Goal: Task Accomplishment & Management: Use online tool/utility

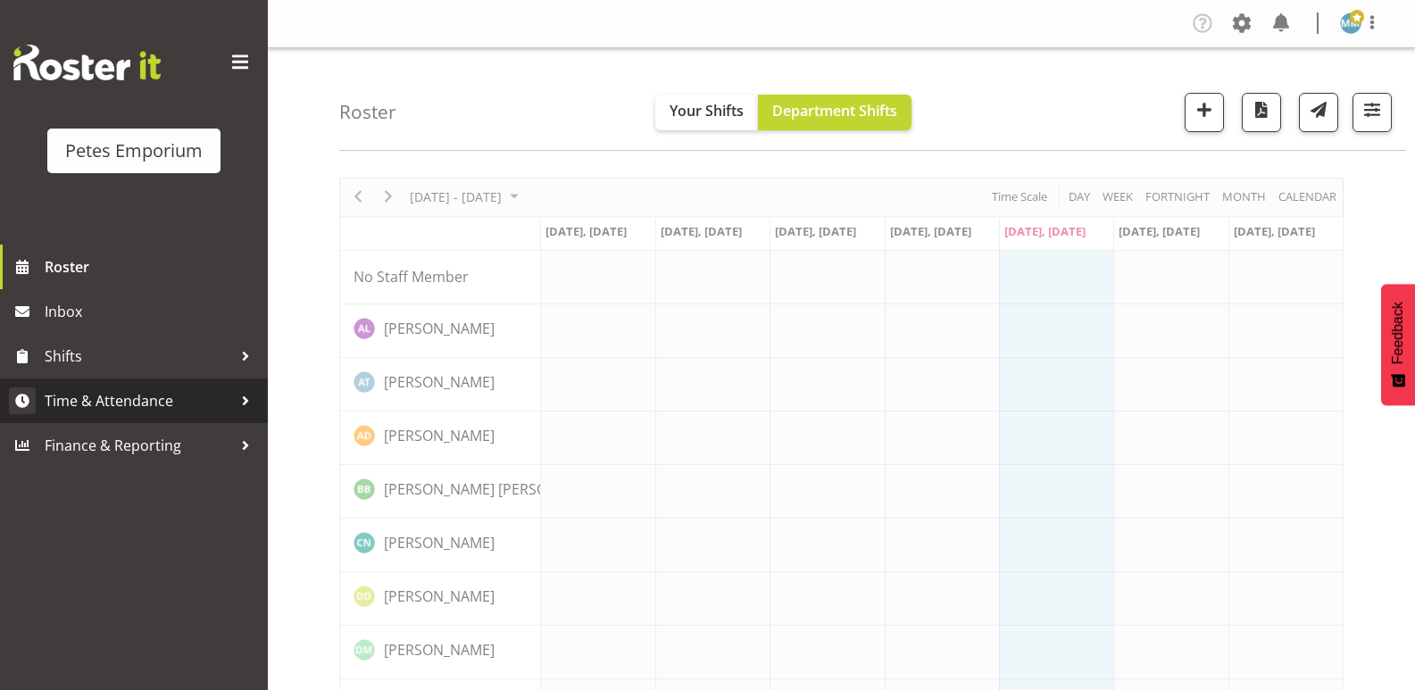
click at [148, 395] on span "Time & Attendance" at bounding box center [138, 400] width 187 height 27
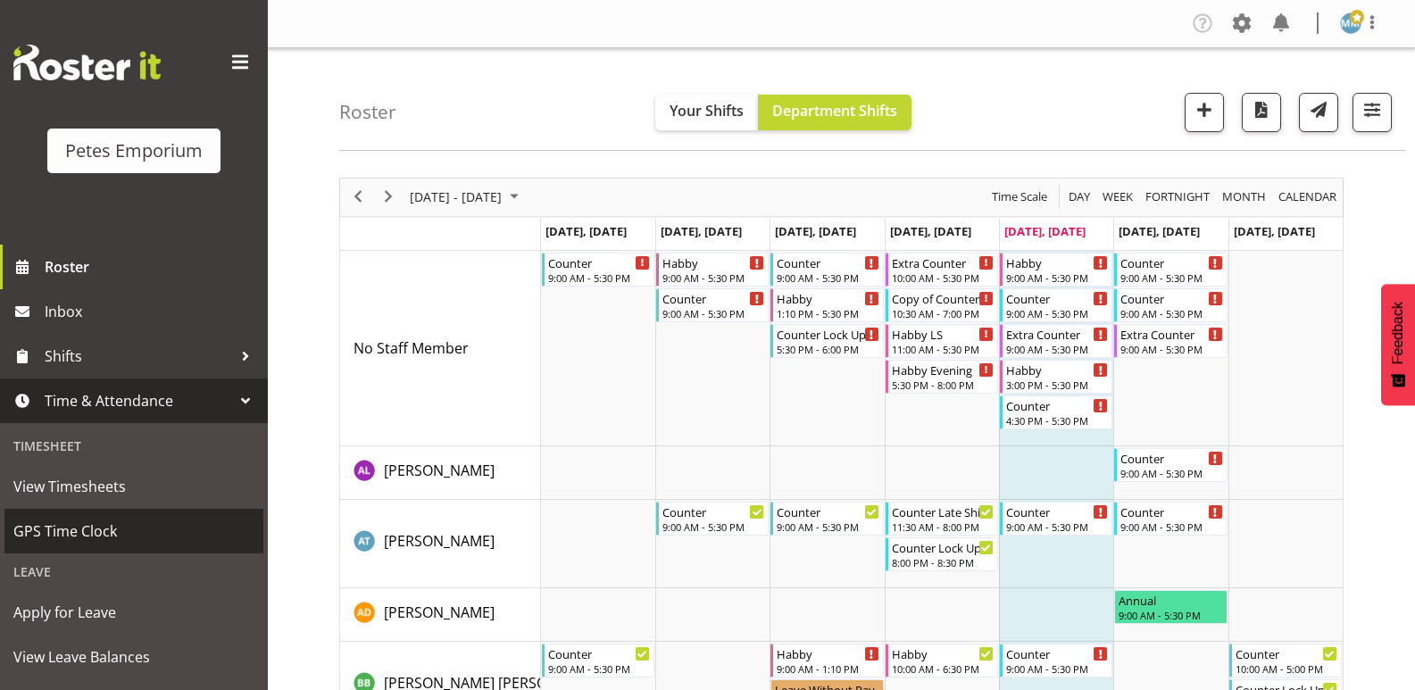
click at [104, 513] on link "GPS Time Clock" at bounding box center [133, 531] width 259 height 45
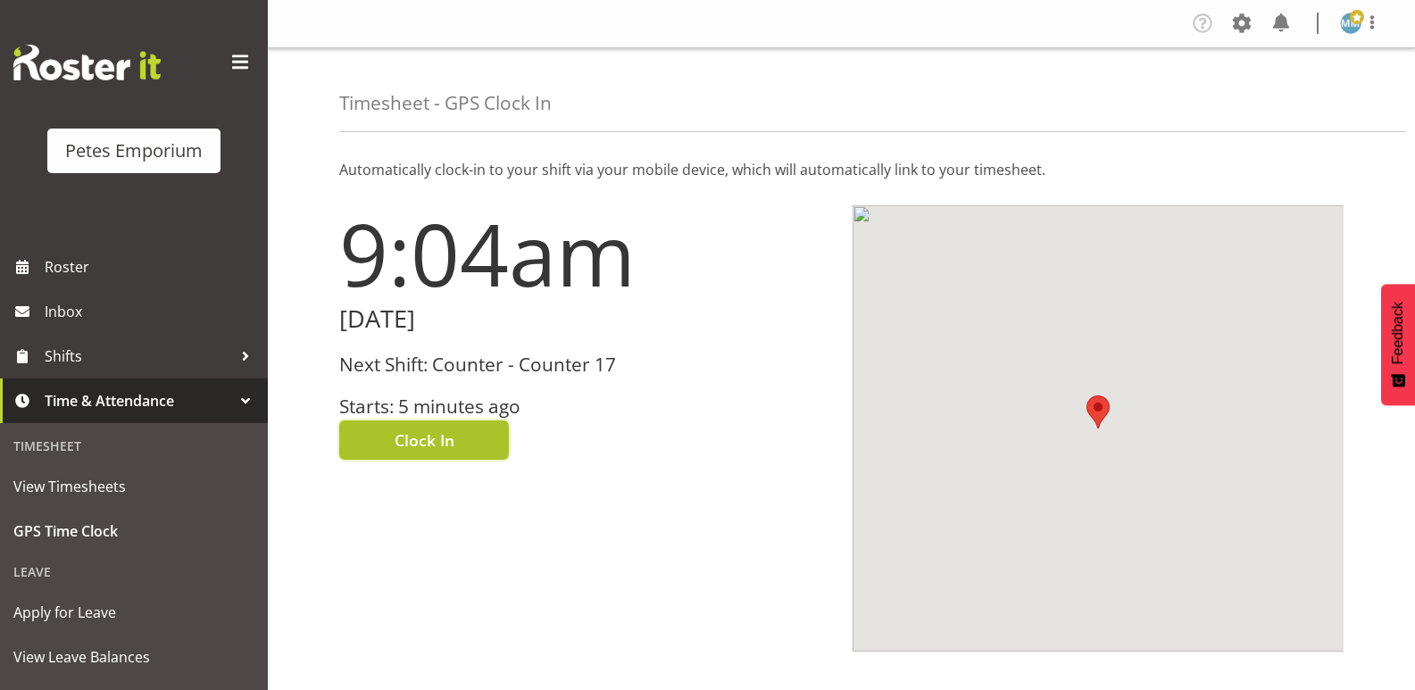
click at [421, 426] on button "Clock In" at bounding box center [424, 439] width 170 height 39
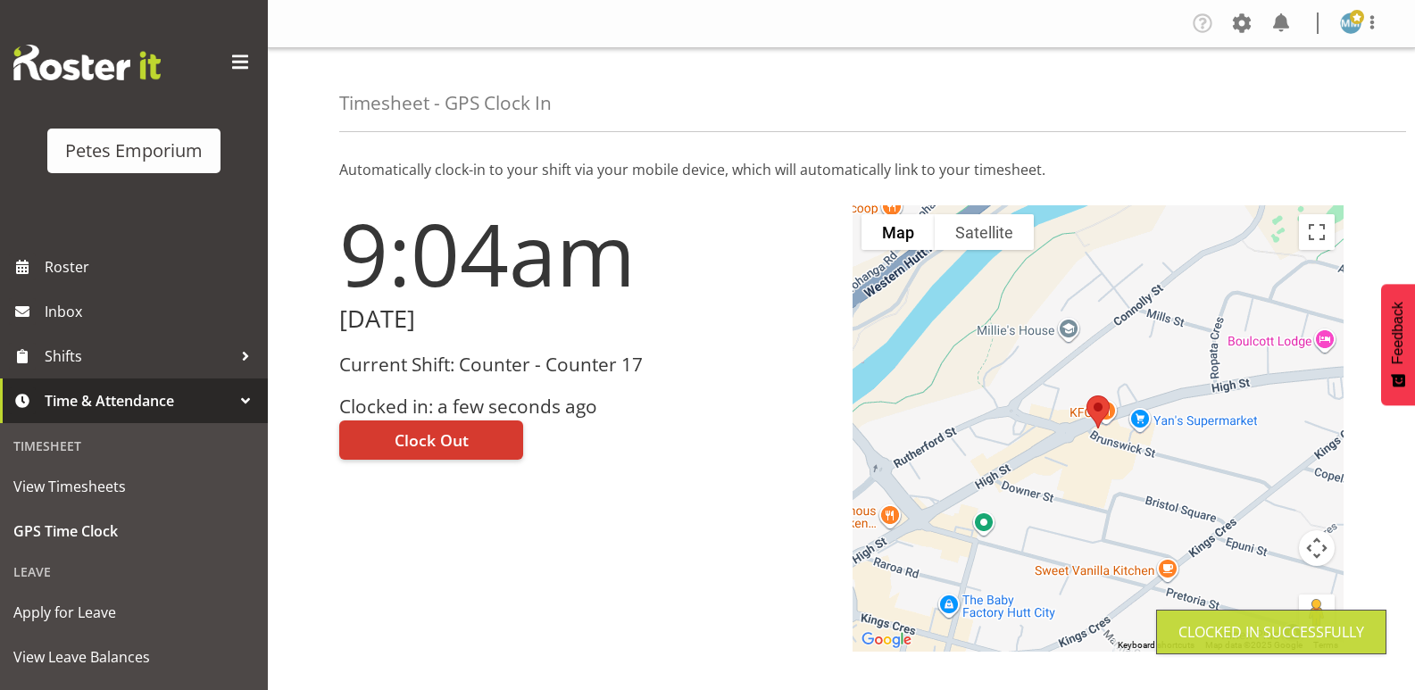
click at [1346, 24] on img at bounding box center [1350, 22] width 21 height 21
click at [1267, 92] on link "Log Out" at bounding box center [1296, 94] width 171 height 32
